Goal: Task Accomplishment & Management: Manage account settings

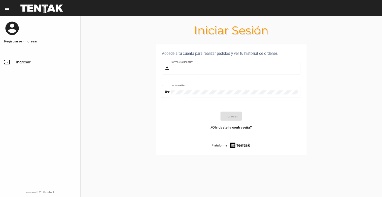
type input "[EMAIL_ADDRESS][DOMAIN_NAME]"
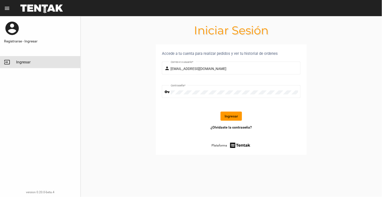
click at [19, 61] on span "Ingresar" at bounding box center [23, 61] width 14 height 5
click at [224, 117] on button "Ingresar" at bounding box center [231, 115] width 21 height 9
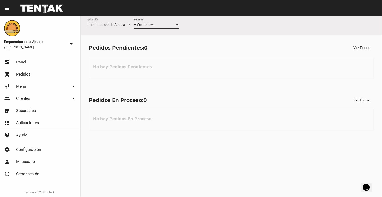
click at [160, 23] on div "-- Ver Todo --" at bounding box center [154, 25] width 41 height 4
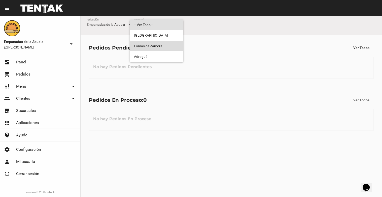
click at [154, 46] on span "Lomas de Zamora" at bounding box center [156, 46] width 45 height 11
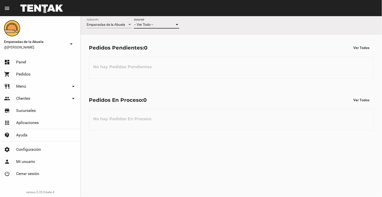
click at [164, 26] on div "-- Ver Todo --" at bounding box center [154, 25] width 41 height 4
click at [164, 46] on span "Lomas de Zamora" at bounding box center [156, 46] width 45 height 11
